Goal: Information Seeking & Learning: Check status

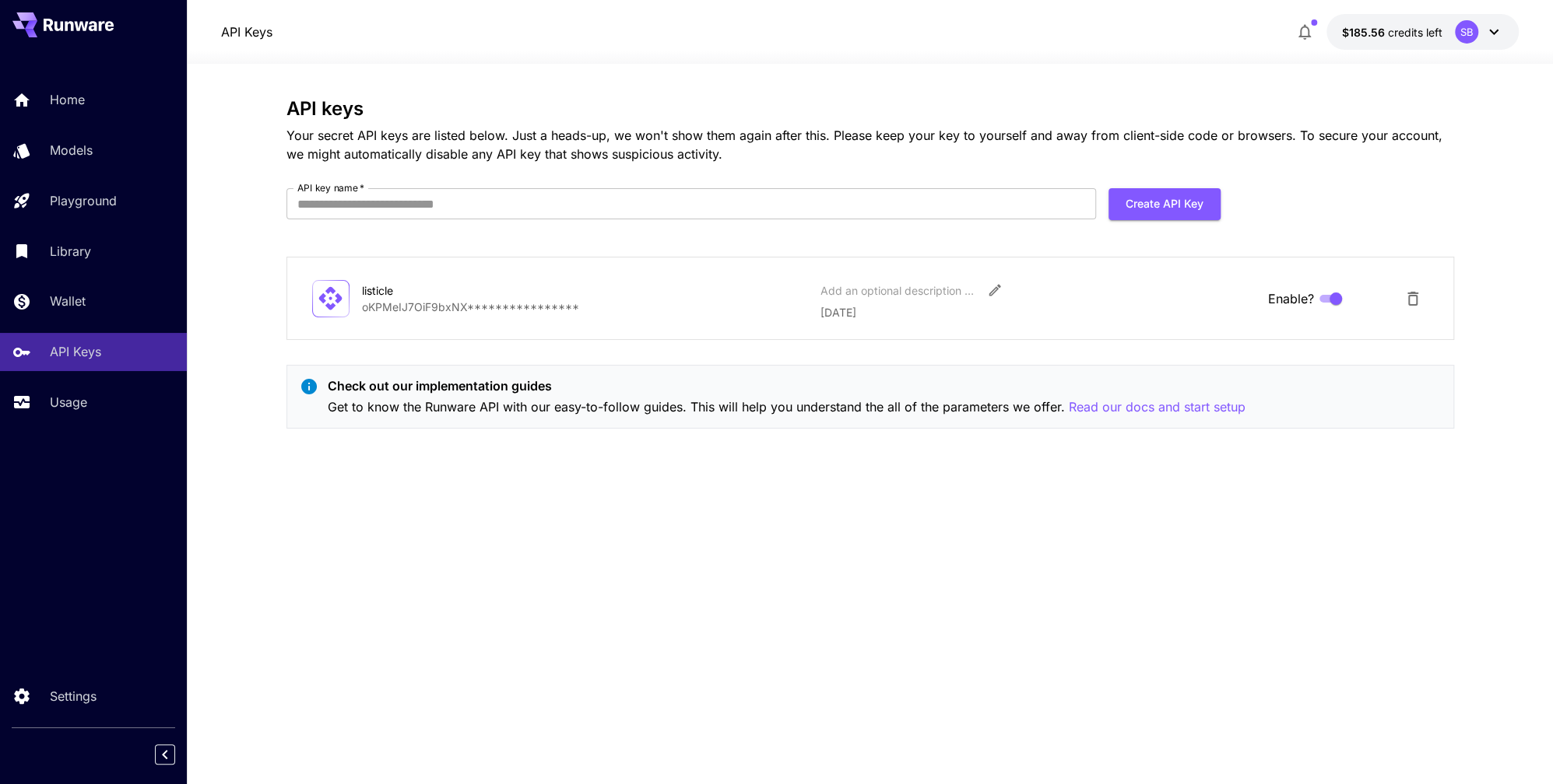
click at [1485, 31] on icon at bounding box center [1494, 32] width 19 height 19
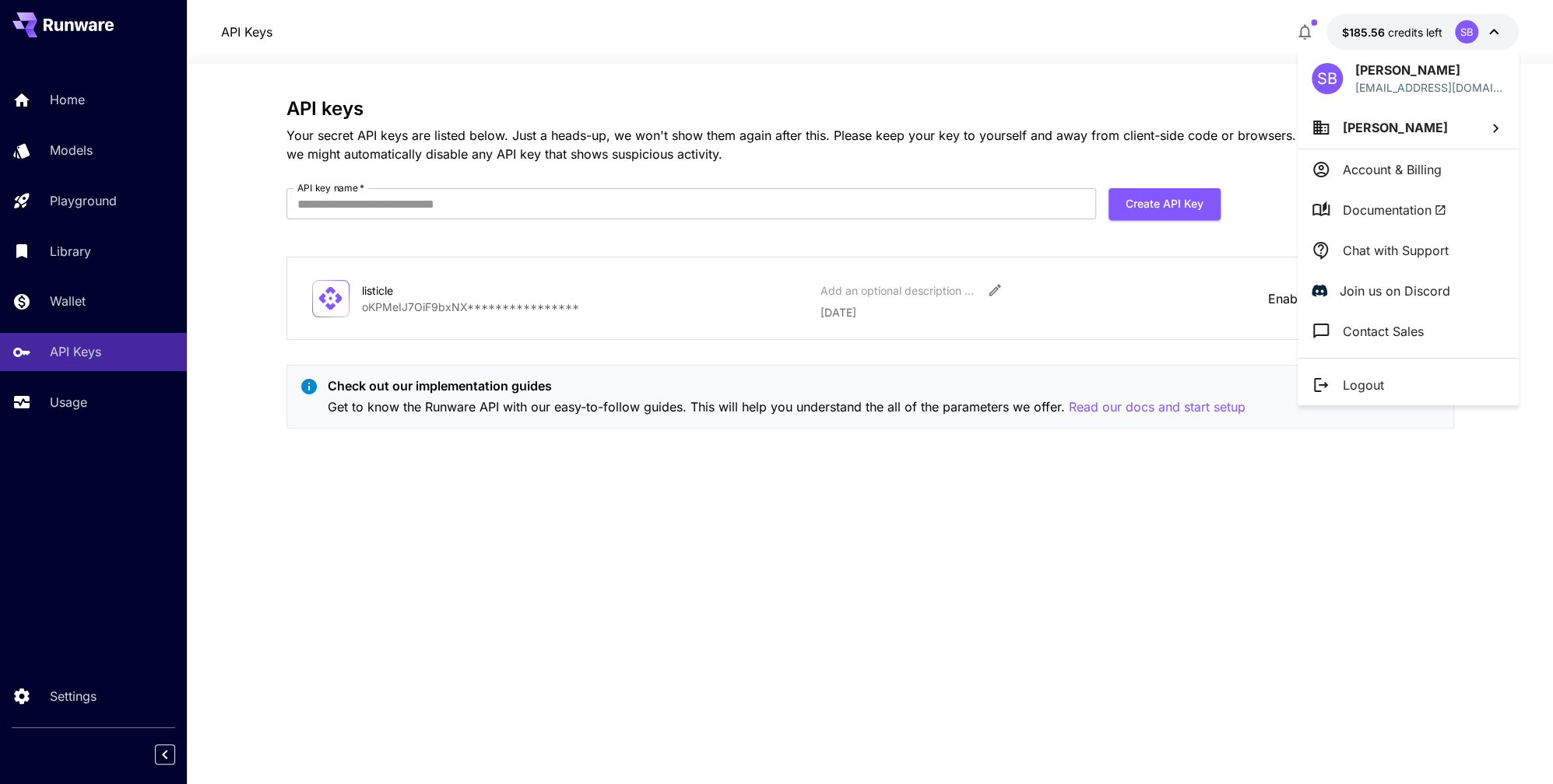
click at [1416, 248] on p "Chat with Support" at bounding box center [1395, 251] width 106 height 19
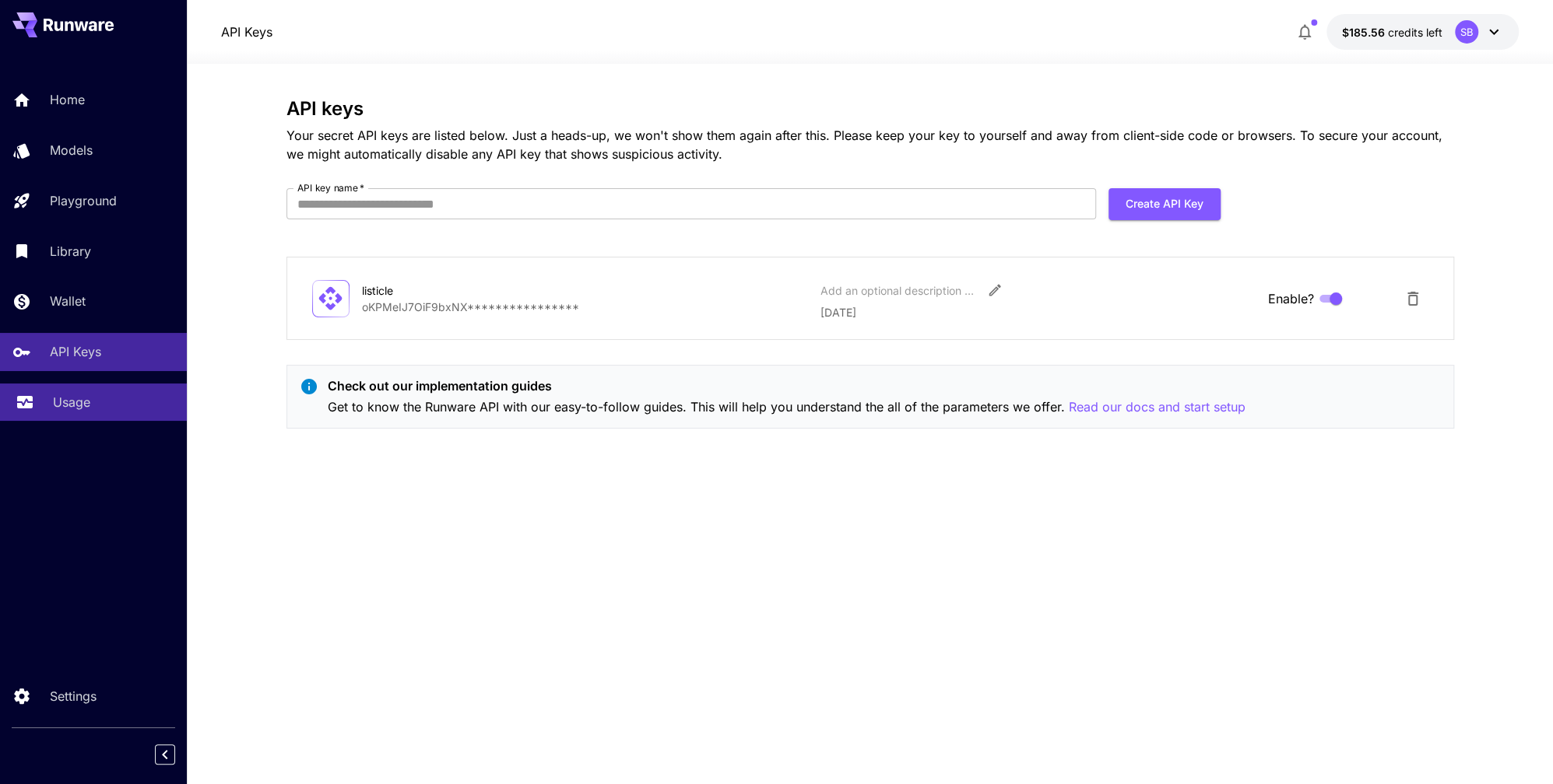
click at [73, 403] on p "Usage" at bounding box center [72, 403] width 38 height 19
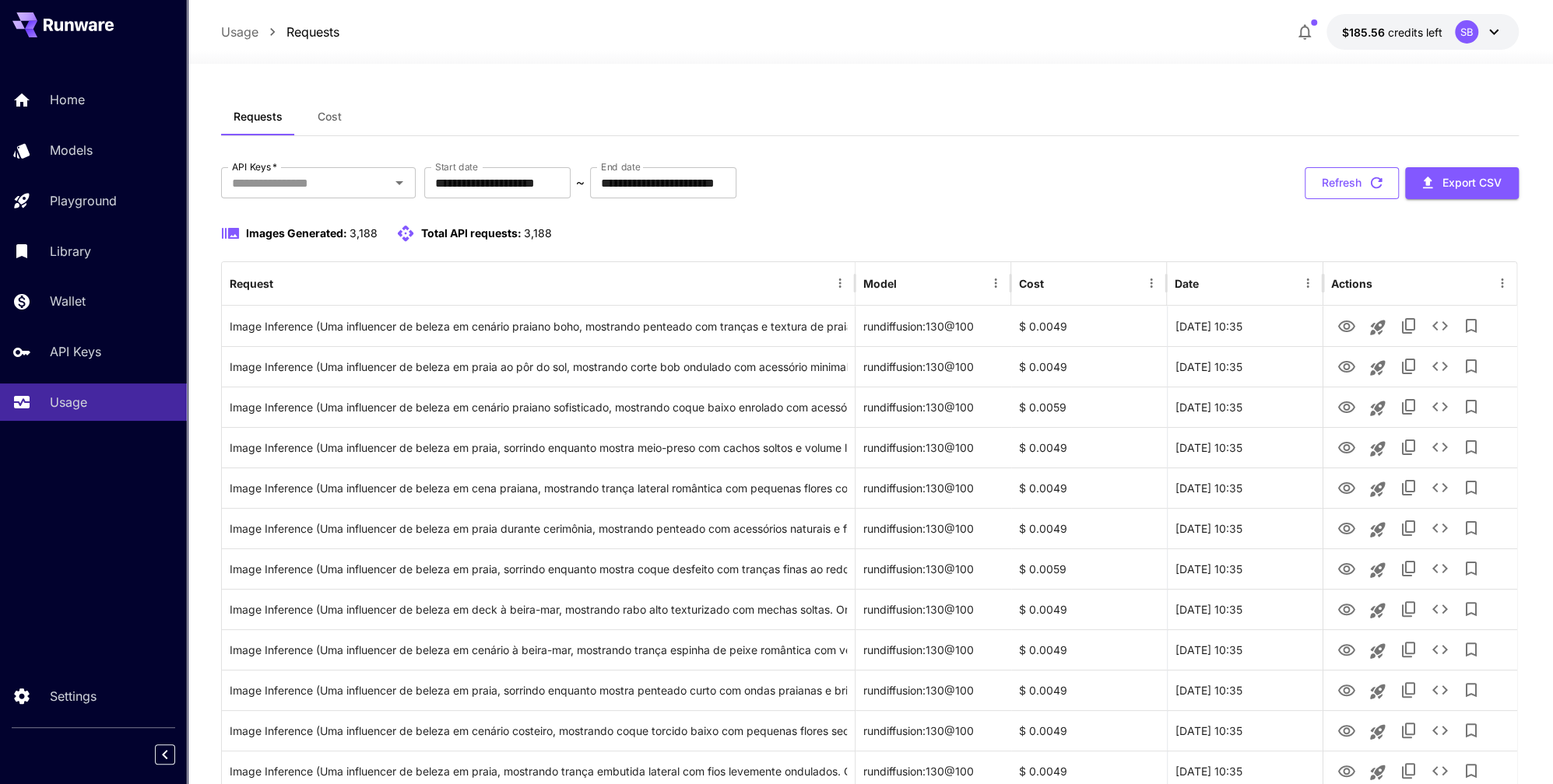
click at [1347, 177] on button "Refresh" at bounding box center [1352, 183] width 94 height 32
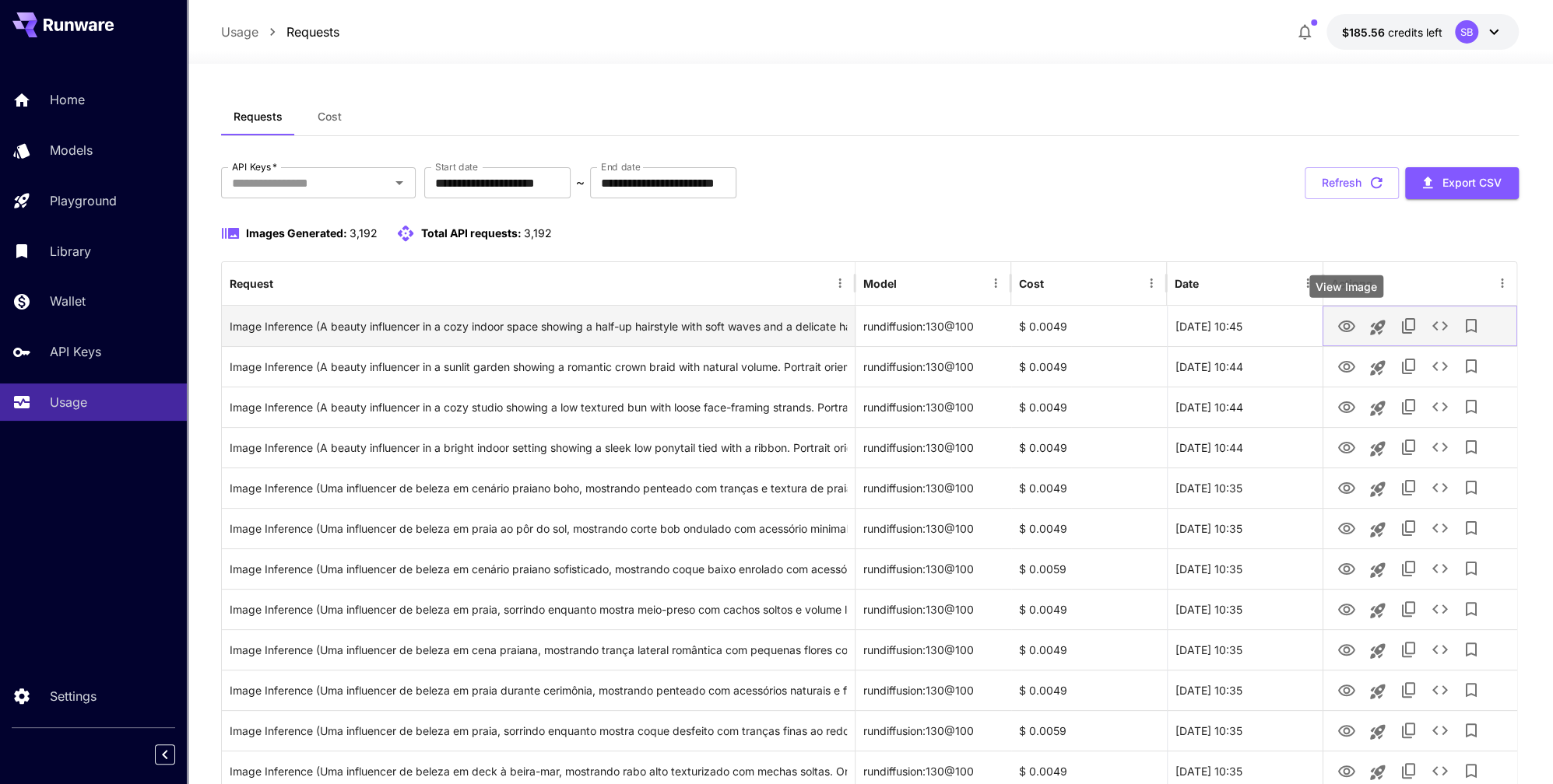
click at [1338, 323] on icon "View Image" at bounding box center [1346, 327] width 17 height 12
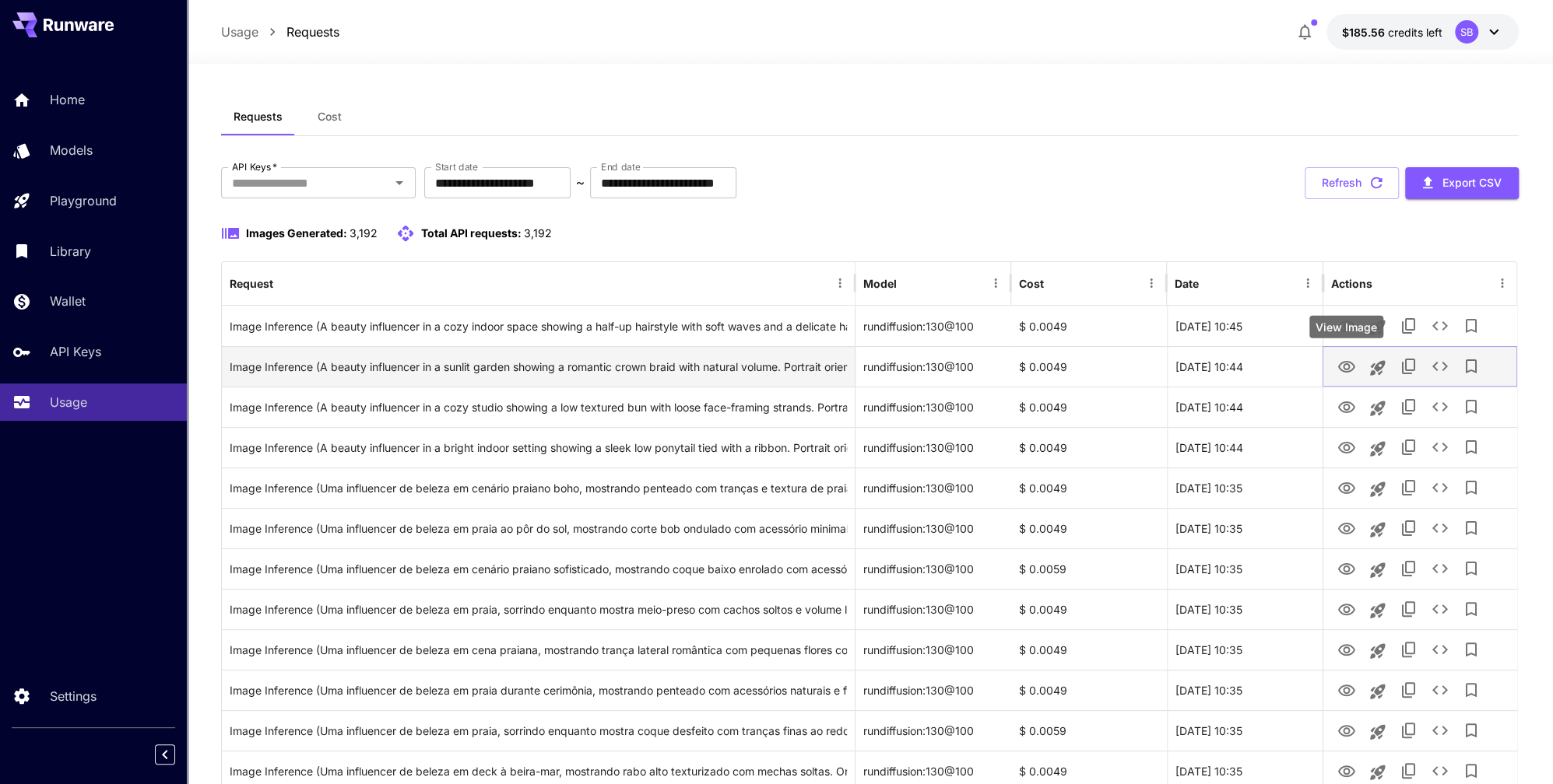
click at [1342, 367] on icon "View Image" at bounding box center [1346, 367] width 17 height 12
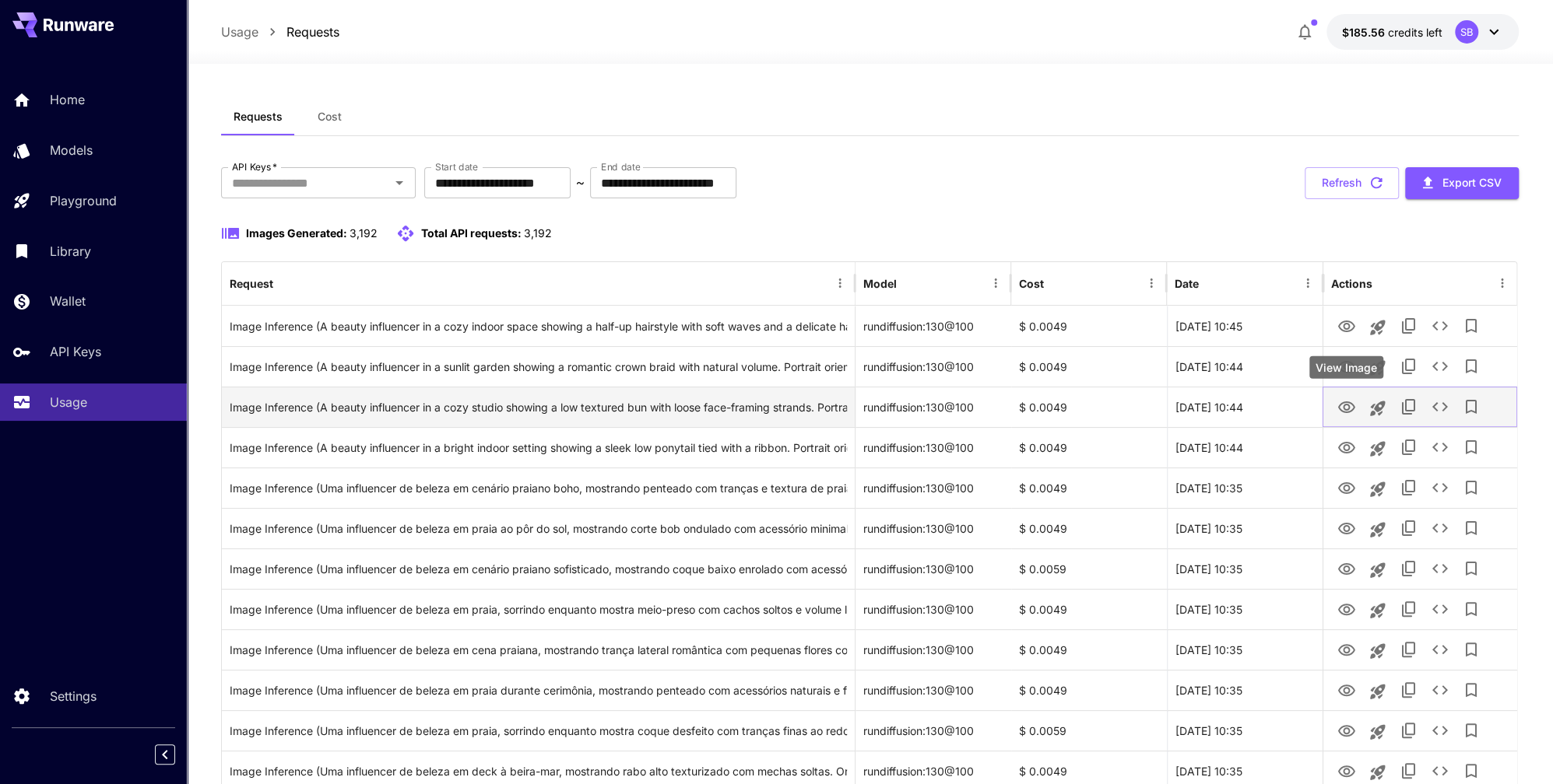
click at [1343, 408] on icon "View Image" at bounding box center [1346, 408] width 17 height 12
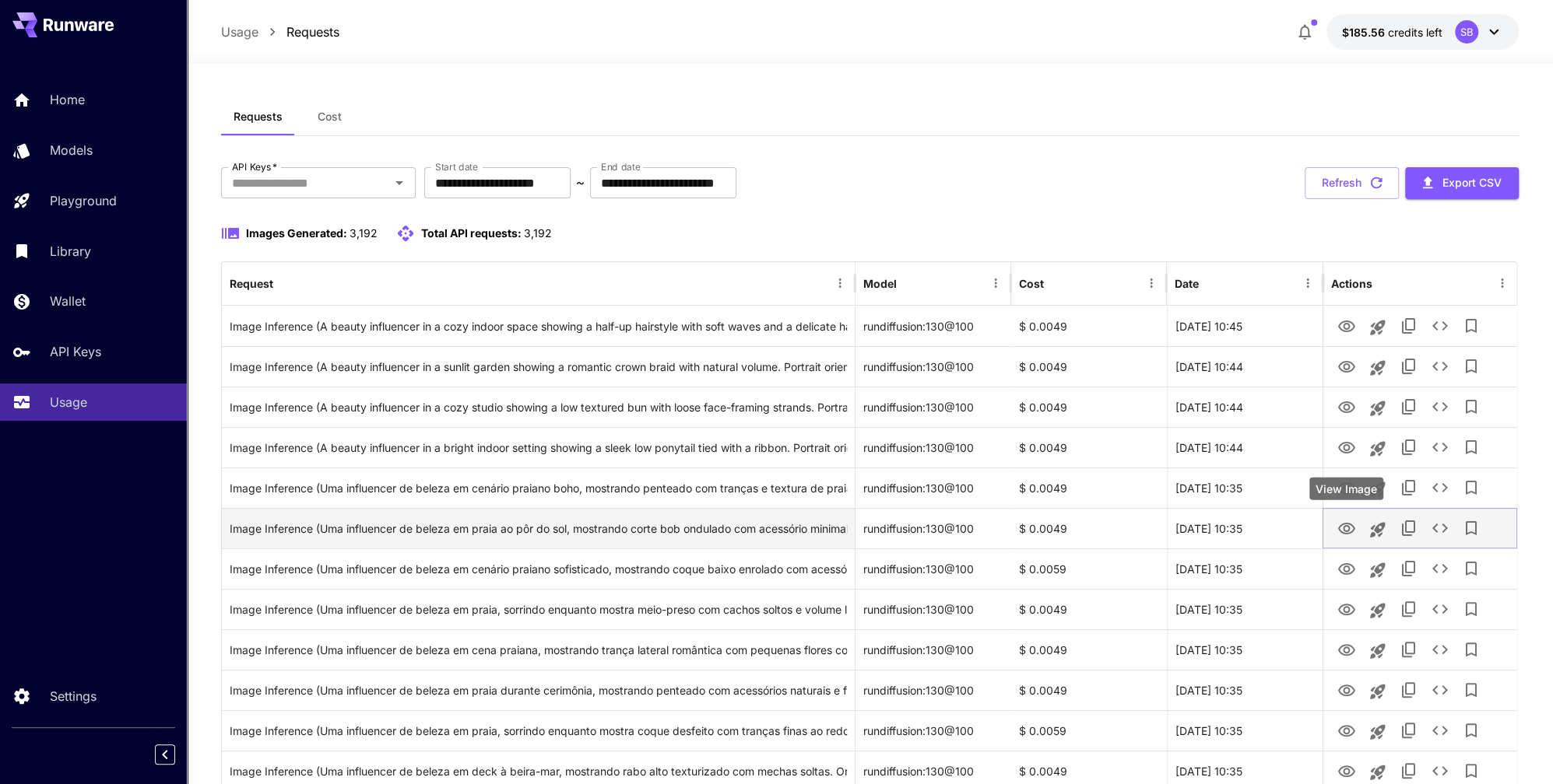
click at [1334, 526] on button "View Image" at bounding box center [1346, 527] width 31 height 32
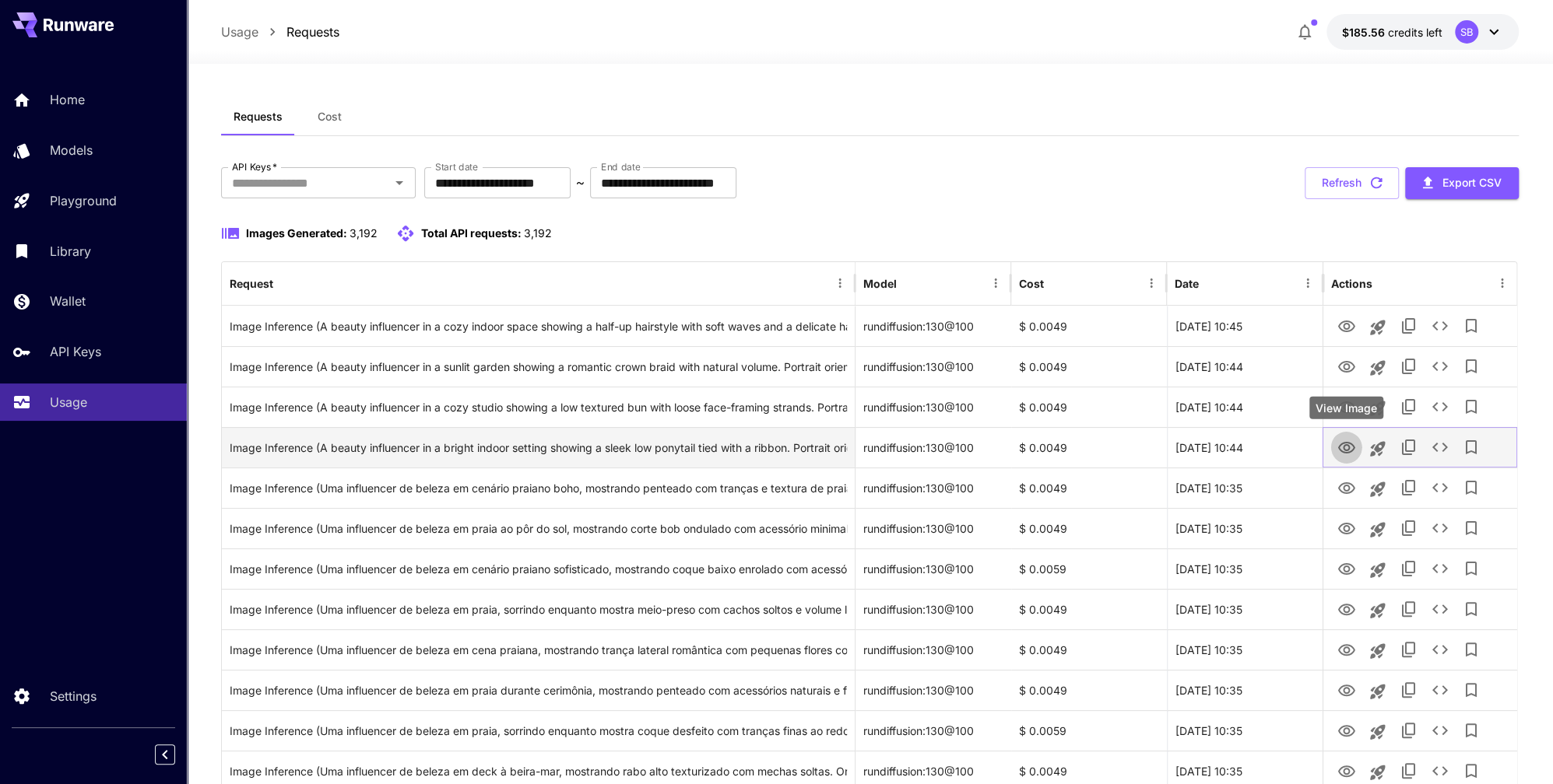
click at [1346, 446] on icon "View Image" at bounding box center [1346, 448] width 19 height 19
